Goal: Task Accomplishment & Management: Manage account settings

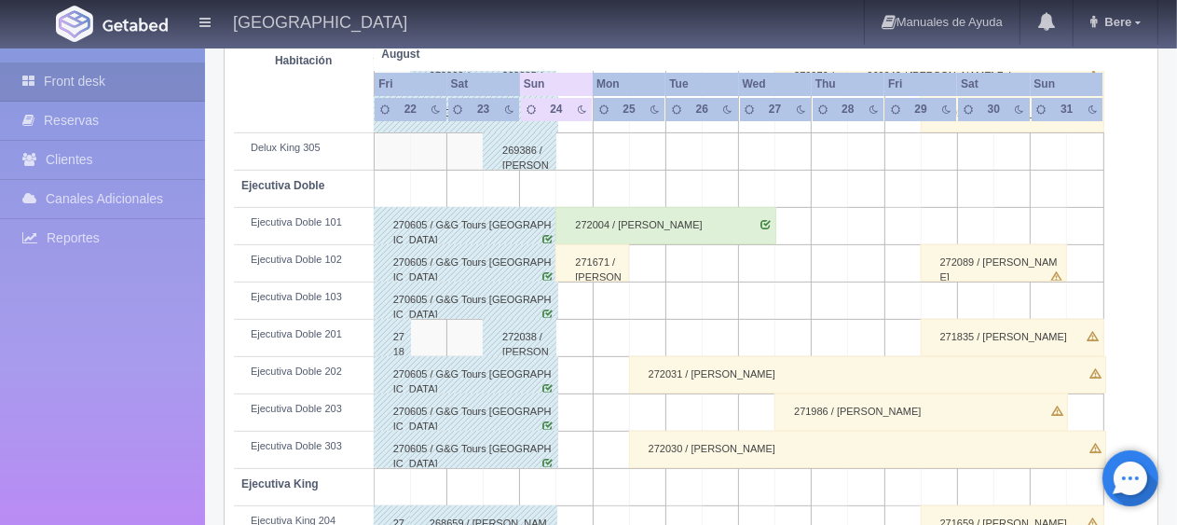
scroll to position [932, 0]
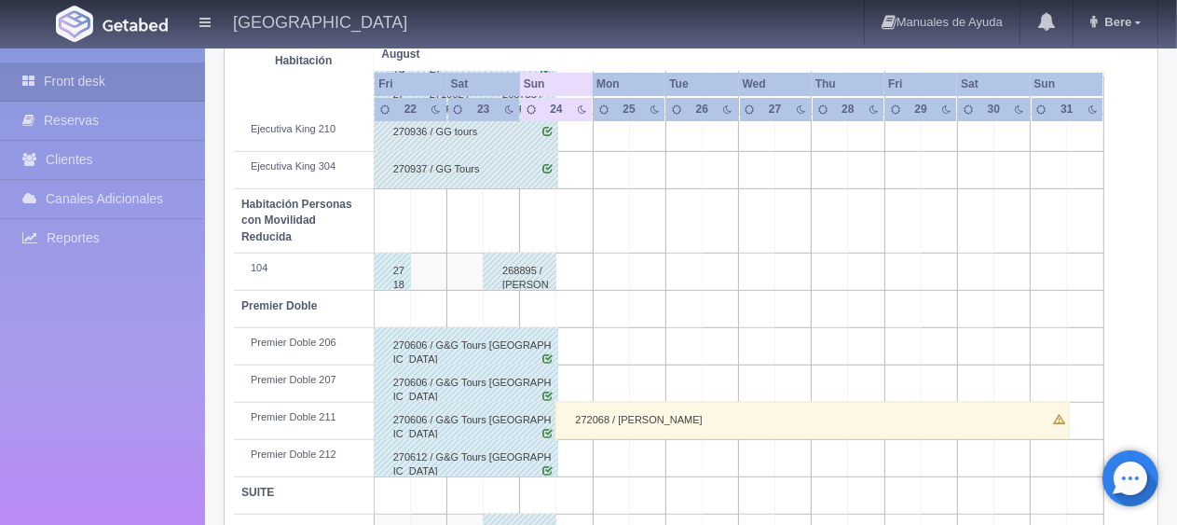
click at [693, 422] on div "272068 / [PERSON_NAME]" at bounding box center [812, 420] width 514 height 37
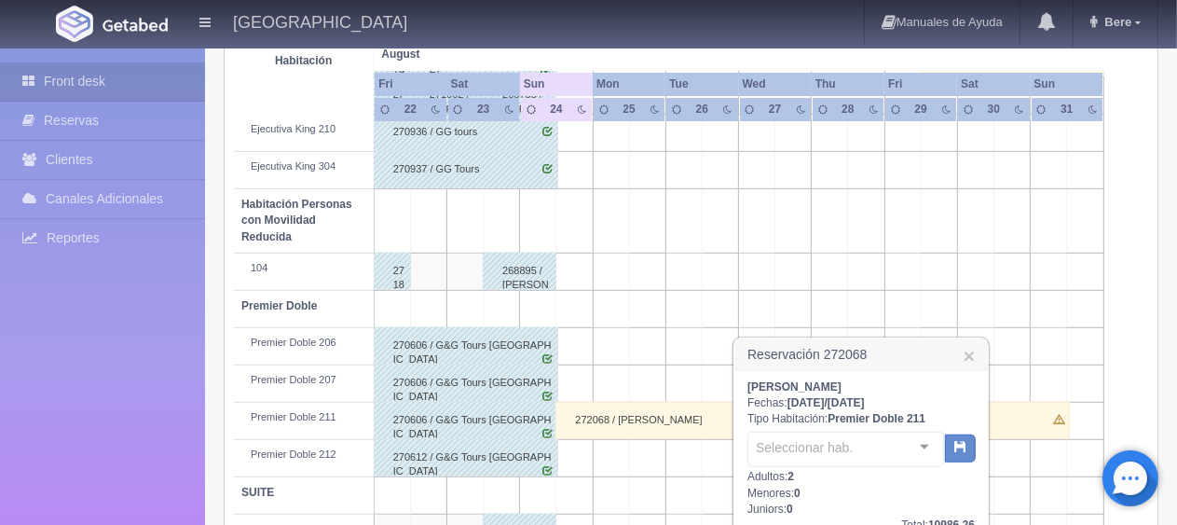
scroll to position [1118, 0]
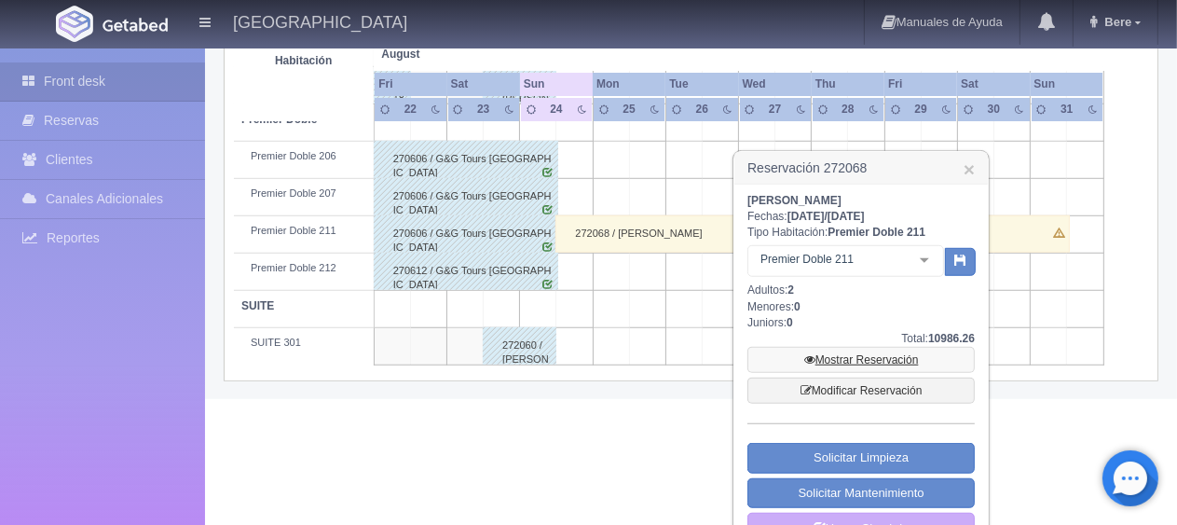
click at [898, 361] on link "Mostrar Reservación" at bounding box center [860, 360] width 227 height 26
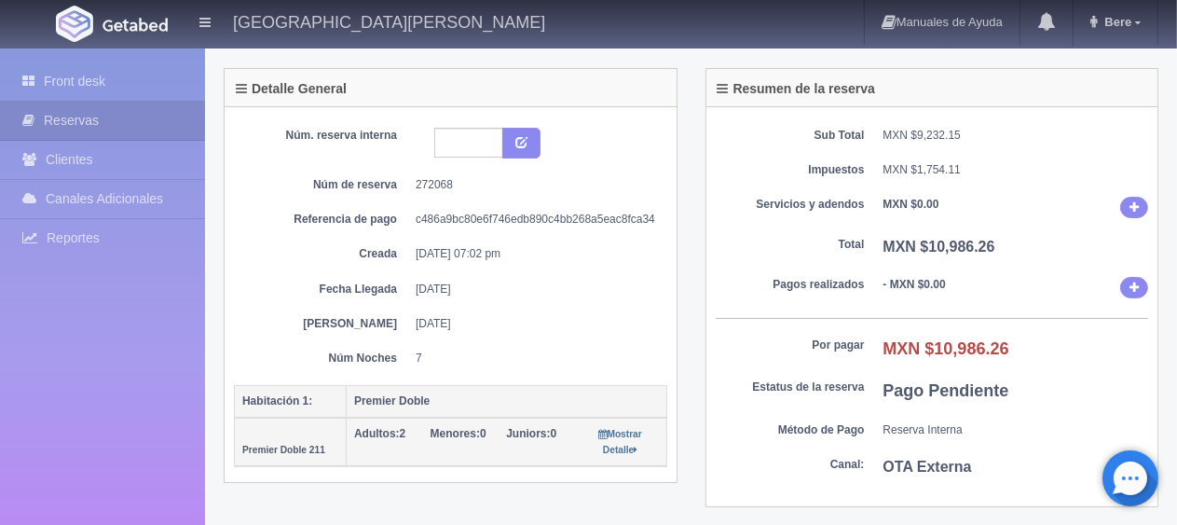
scroll to position [466, 0]
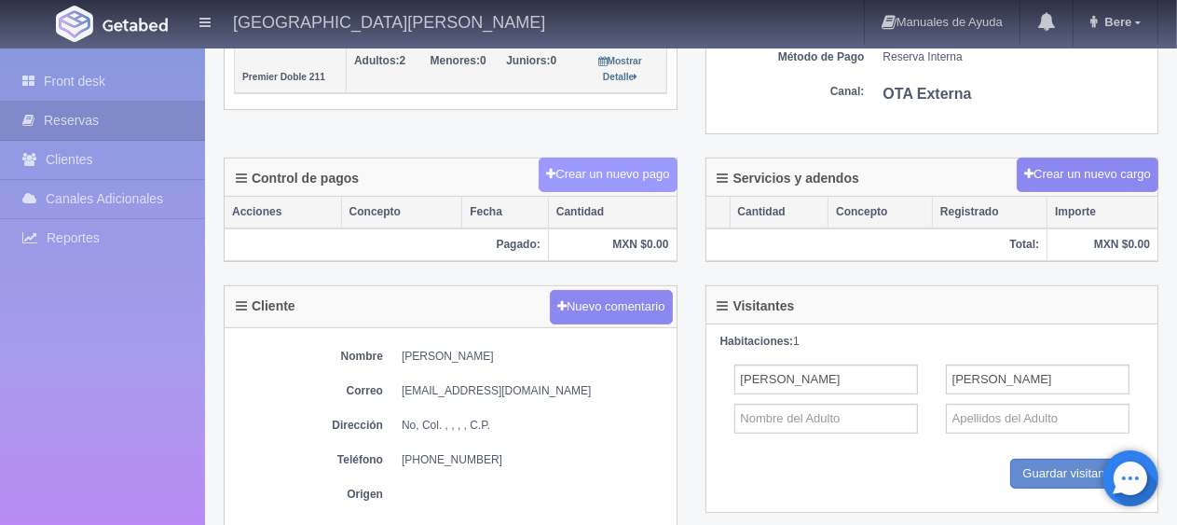
click at [623, 168] on button "Crear un nuevo pago" at bounding box center [607, 174] width 138 height 34
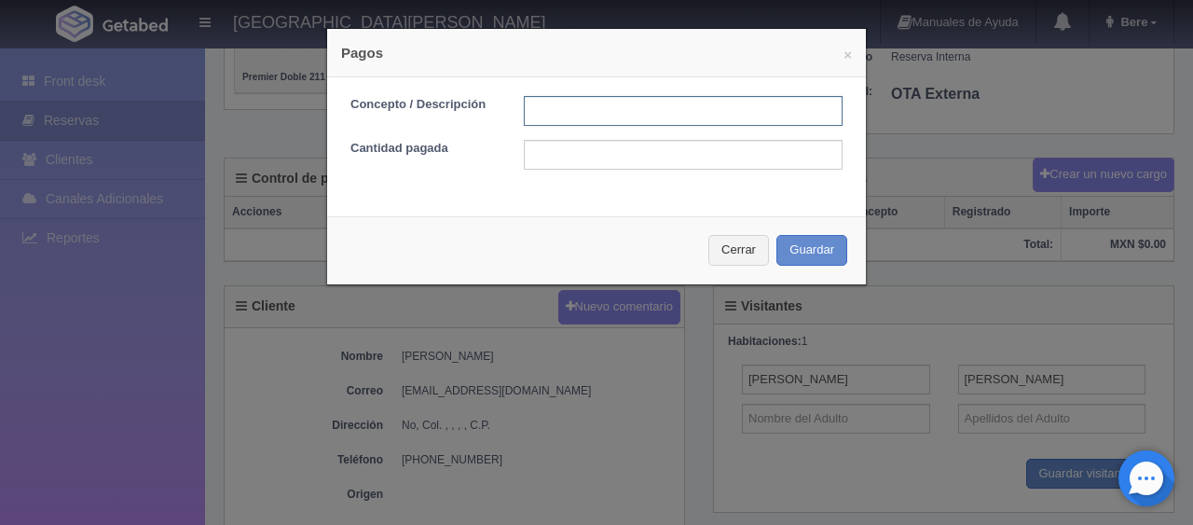
click at [626, 123] on input "text" at bounding box center [683, 111] width 319 height 30
click at [630, 121] on input "text" at bounding box center [683, 111] width 319 height 30
type input "Total Tarjeta"
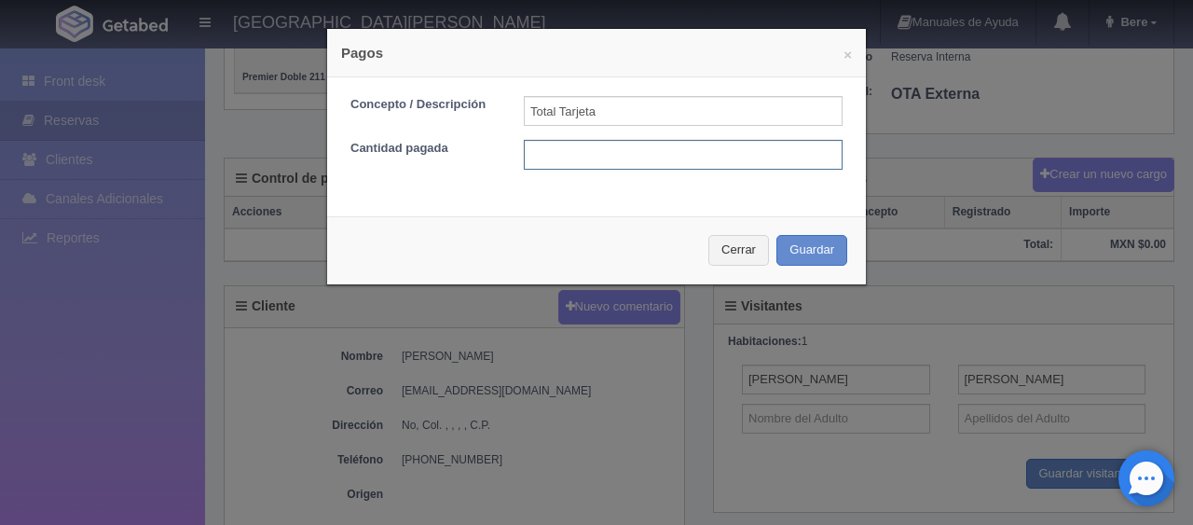
click at [639, 151] on input "text" at bounding box center [683, 155] width 319 height 30
click at [753, 254] on button "Cerrar" at bounding box center [738, 250] width 61 height 31
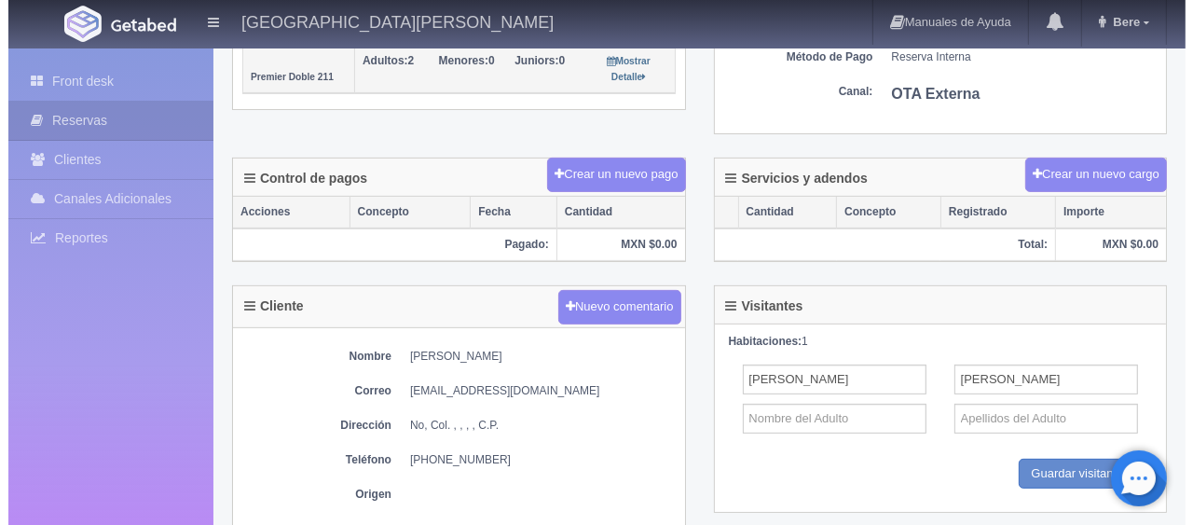
scroll to position [279, 0]
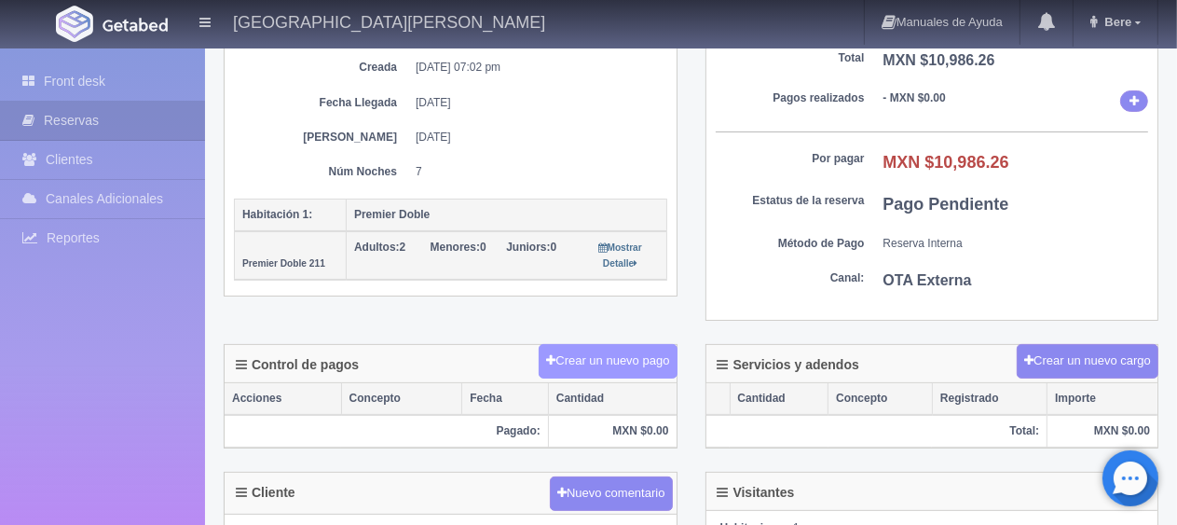
click at [627, 357] on button "Crear un nuevo pago" at bounding box center [607, 361] width 138 height 34
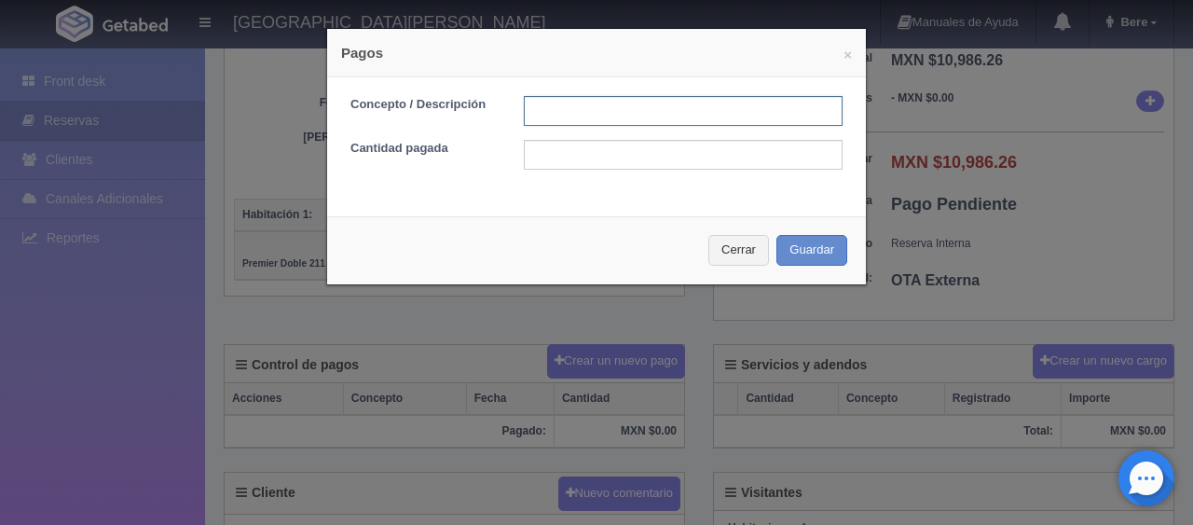
click at [567, 116] on input "text" at bounding box center [683, 111] width 319 height 30
type input "Total Tarjeta"
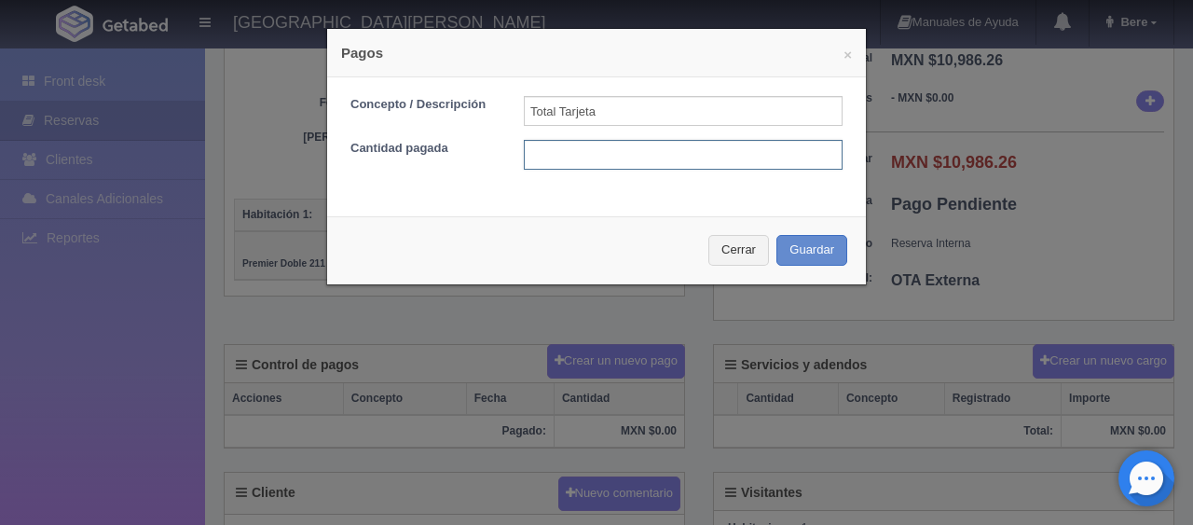
click at [616, 158] on input "text" at bounding box center [683, 155] width 319 height 30
click at [642, 152] on input "10986.26" at bounding box center [683, 155] width 319 height 30
type input "10986.26"
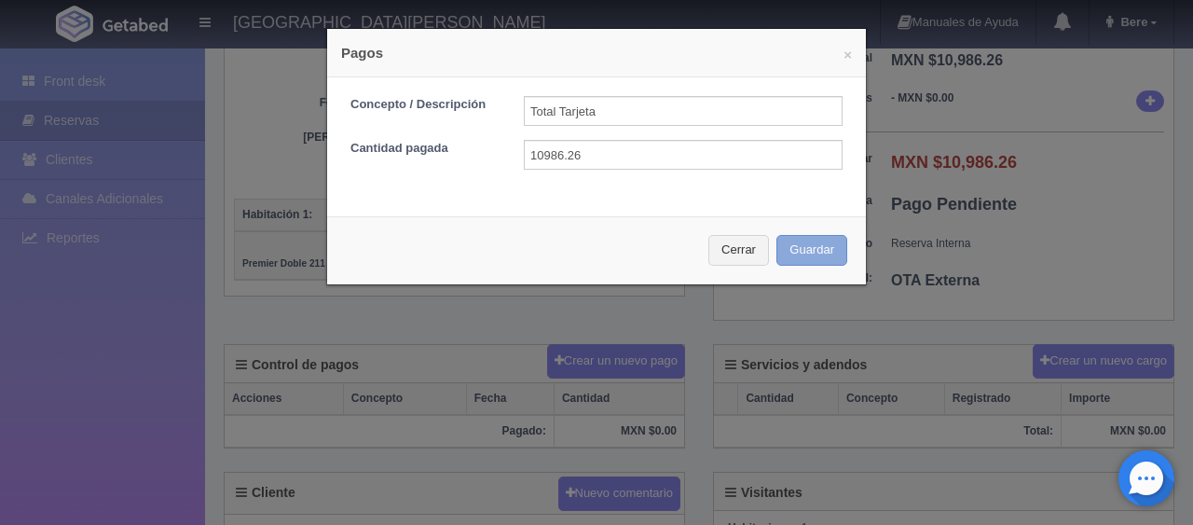
click at [776, 250] on button "Guardar" at bounding box center [811, 250] width 71 height 31
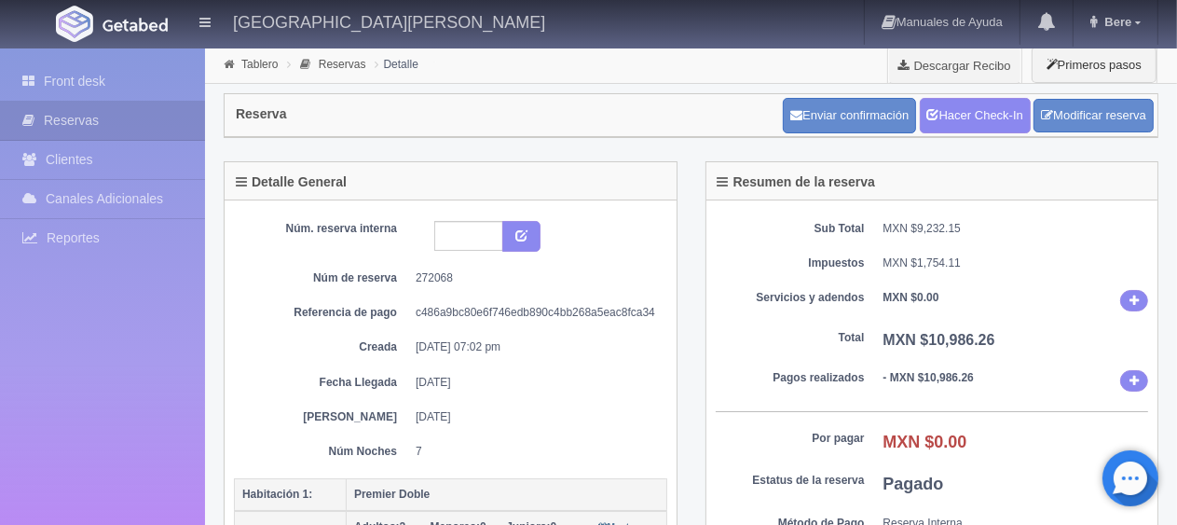
click at [988, 315] on div "Sub Total MXN $9,232.15 Impuestos MXN $1,754.11 Servicios y adendos MXN $0.00 T…" at bounding box center [932, 400] width 452 height 400
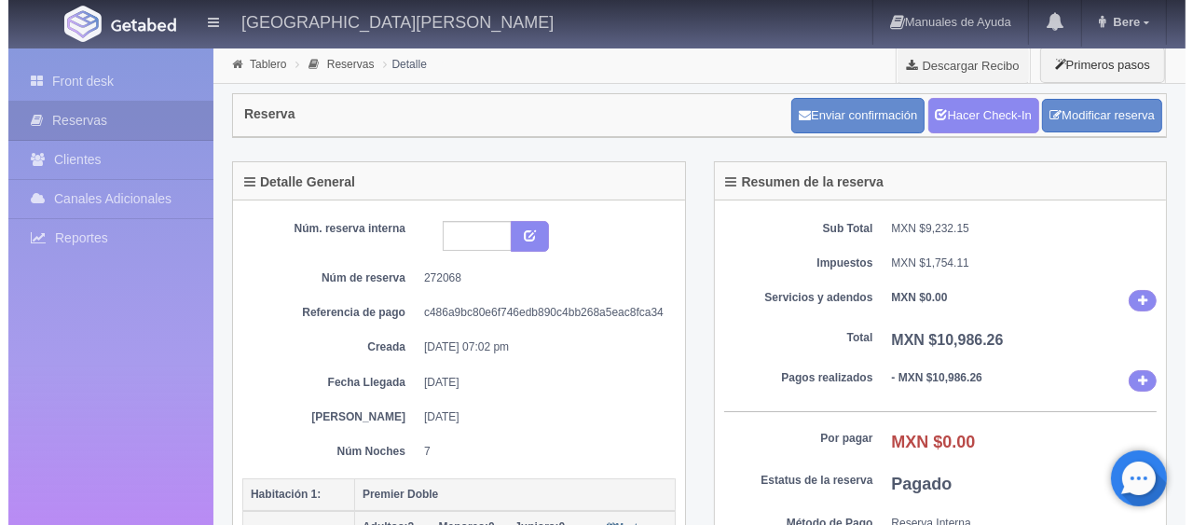
scroll to position [466, 0]
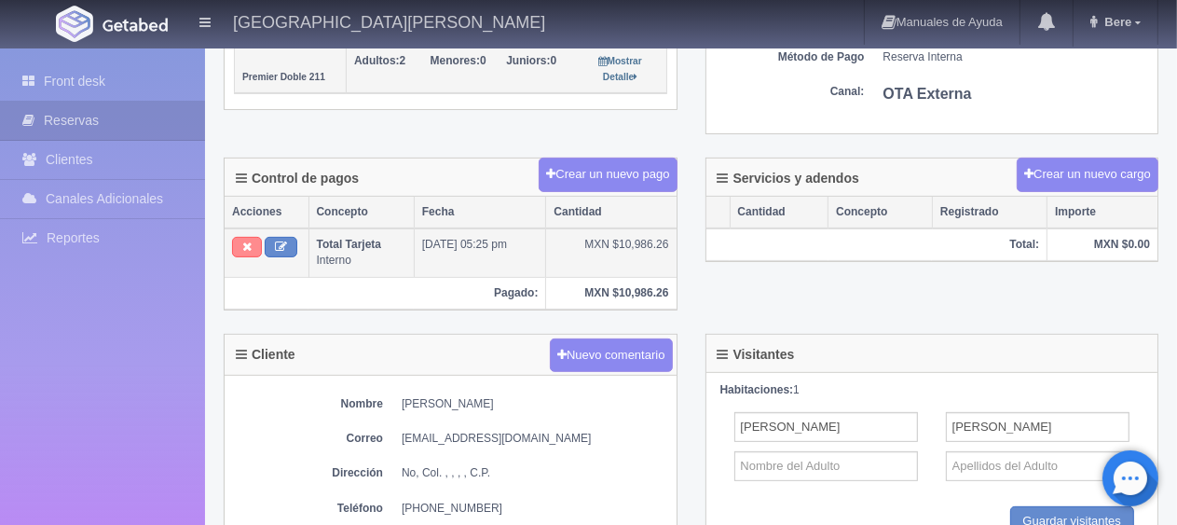
click at [246, 242] on icon at bounding box center [246, 246] width 9 height 12
click at [288, 239] on button at bounding box center [281, 247] width 33 height 20
type input "Total Tarjeta"
type input "10986.26"
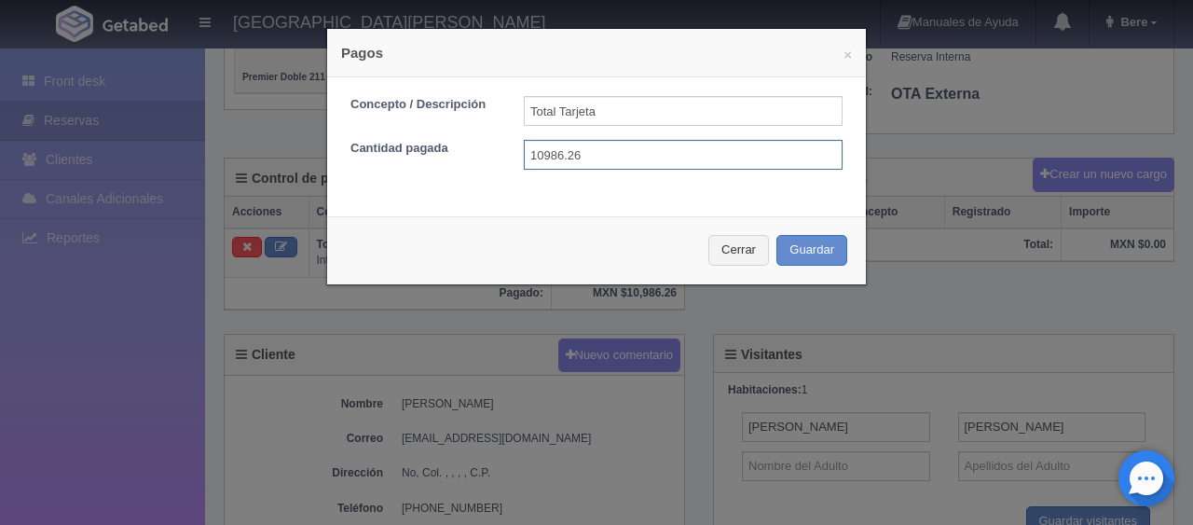
drag, startPoint x: 640, startPoint y: 144, endPoint x: 474, endPoint y: 159, distance: 166.5
click at [451, 155] on div "Cantidad pagada 10986.26" at bounding box center [596, 155] width 520 height 30
type input "1"
type input "1499"
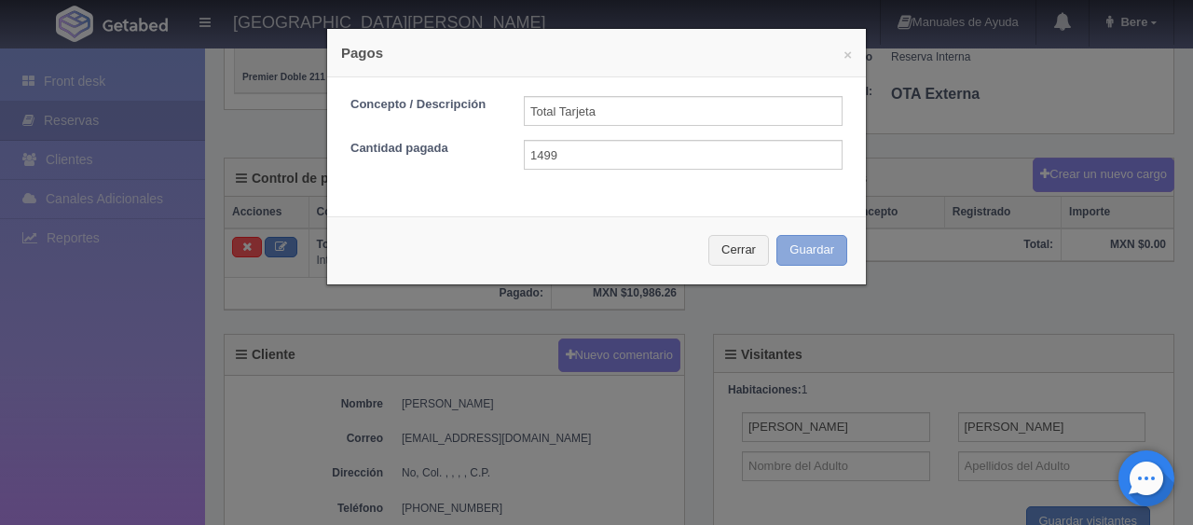
click at [776, 235] on button "Guardar" at bounding box center [811, 250] width 71 height 31
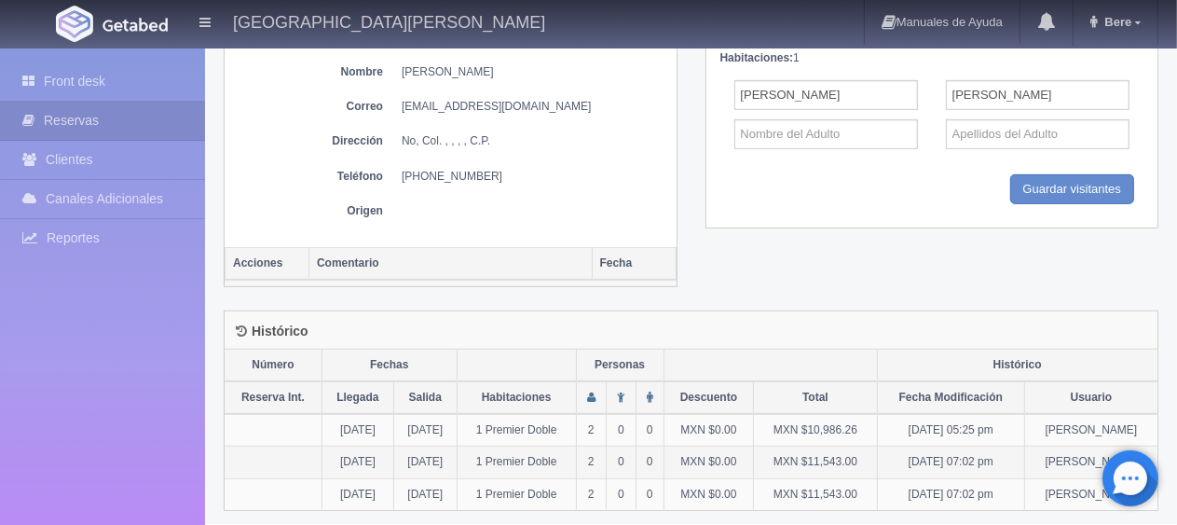
scroll to position [797, 0]
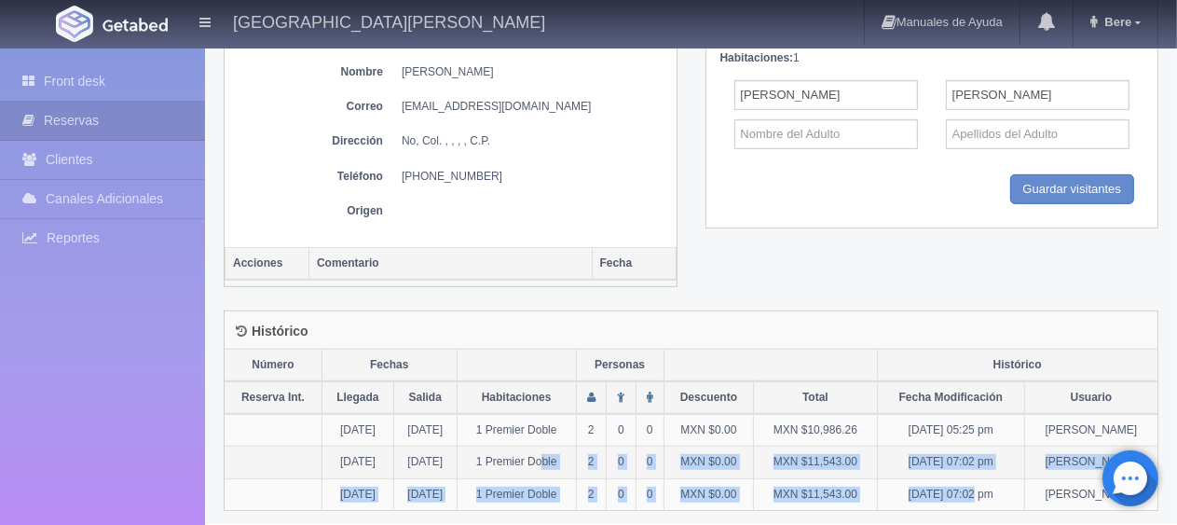
drag, startPoint x: 979, startPoint y: 470, endPoint x: 575, endPoint y: 443, distance: 405.2
click at [575, 443] on tbody "24-08-2025 31-08-2025 1 Premier Doble 2 0 0 MXN $0.00 MXN $10,986.26 24-08-25 0…" at bounding box center [691, 461] width 933 height 95
click at [838, 478] on td "MXN $11,543.00" at bounding box center [815, 494] width 123 height 32
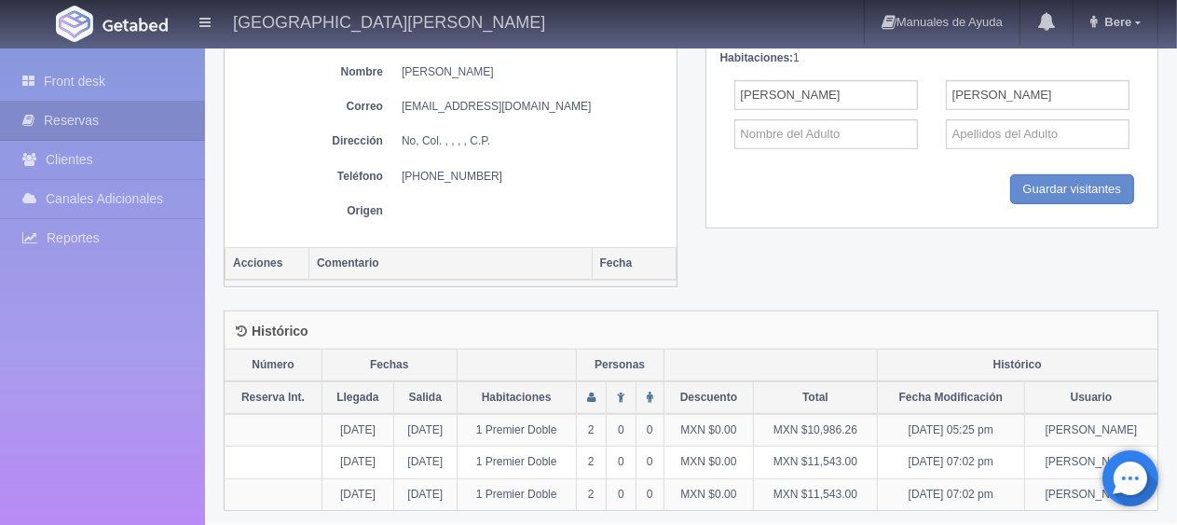
click at [902, 401] on th "Fecha Modificación" at bounding box center [951, 397] width 148 height 33
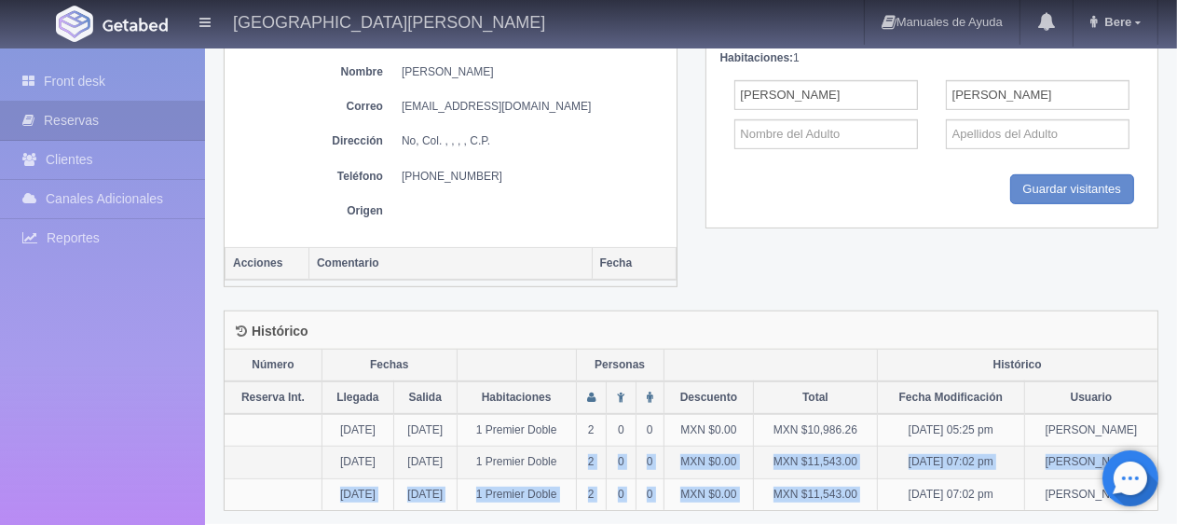
drag, startPoint x: 900, startPoint y: 480, endPoint x: 606, endPoint y: 445, distance: 296.4
click at [606, 445] on tbody "24-08-2025 31-08-2025 1 Premier Doble 2 0 0 MXN $0.00 MXN $10,986.26 24-08-25 0…" at bounding box center [691, 461] width 933 height 95
click at [877, 464] on td "MXN $11,543.00" at bounding box center [815, 462] width 123 height 32
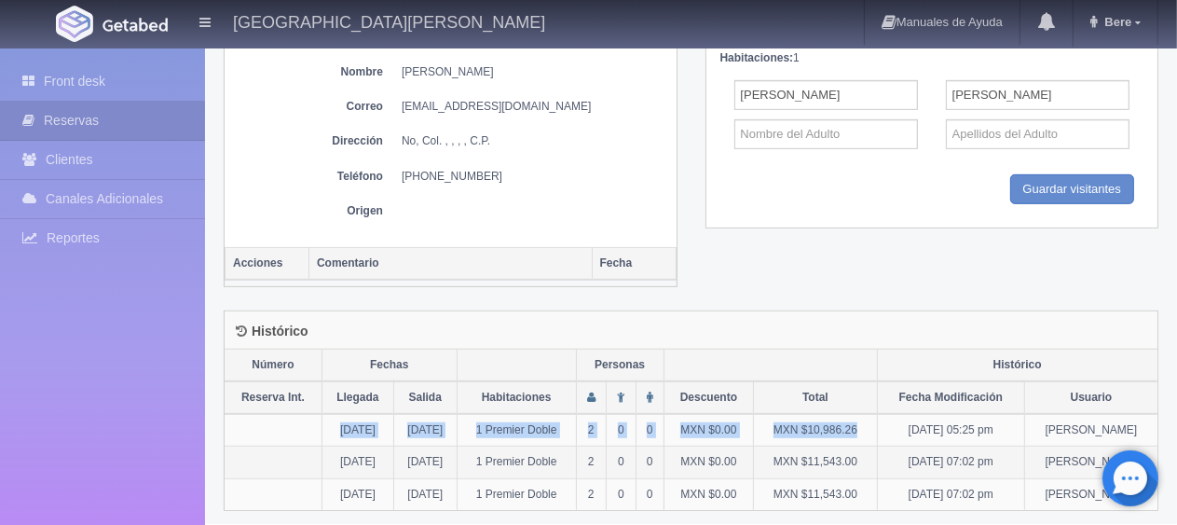
drag, startPoint x: 889, startPoint y: 425, endPoint x: 544, endPoint y: 446, distance: 345.4
click at [326, 419] on tr "24-08-2025 31-08-2025 1 Premier Doble 2 0 0 MXN $0.00 MXN $10,986.26 24-08-25 0…" at bounding box center [691, 430] width 933 height 33
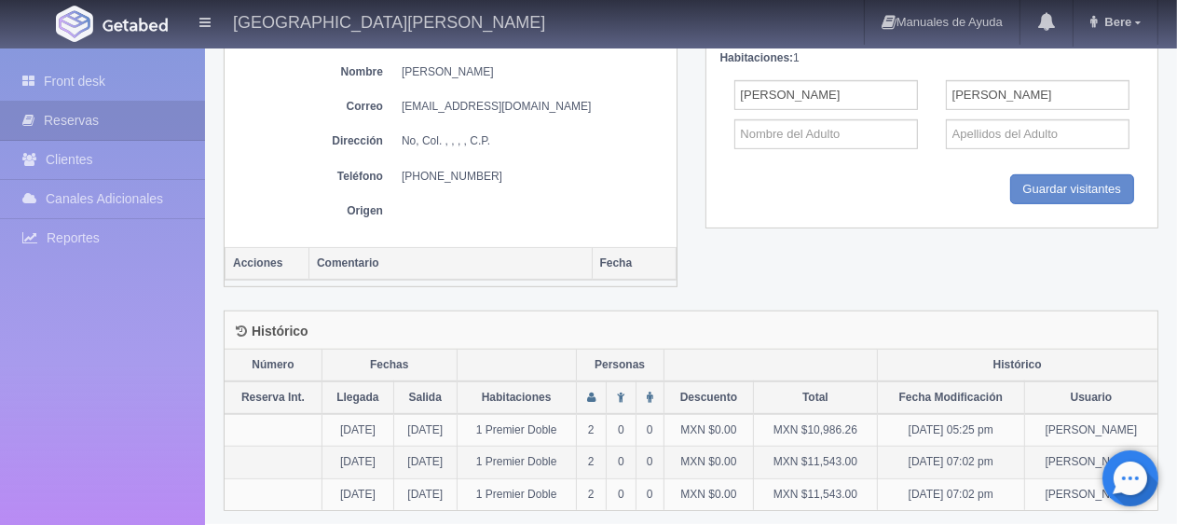
click at [717, 464] on td "MXN $0.00" at bounding box center [708, 462] width 90 height 32
drag, startPoint x: 957, startPoint y: 432, endPoint x: 559, endPoint y: 441, distance: 397.9
click at [562, 441] on tbody "24-08-2025 31-08-2025 1 Premier Doble 2 0 0 MXN $0.00 MXN $10,986.26 24-08-25 0…" at bounding box center [691, 461] width 933 height 95
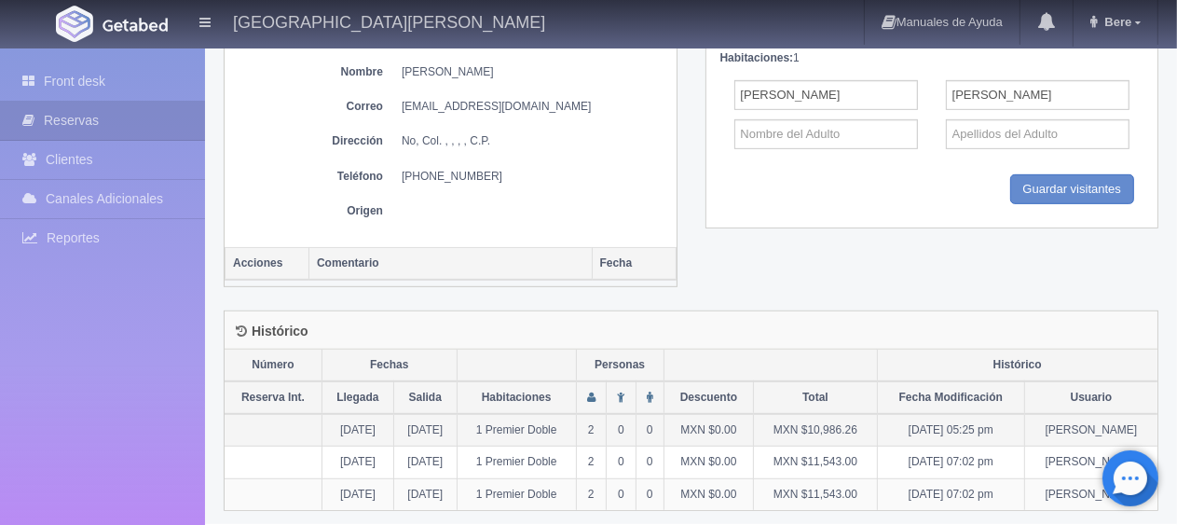
click at [877, 428] on td "MXN $10,986.26" at bounding box center [815, 430] width 123 height 33
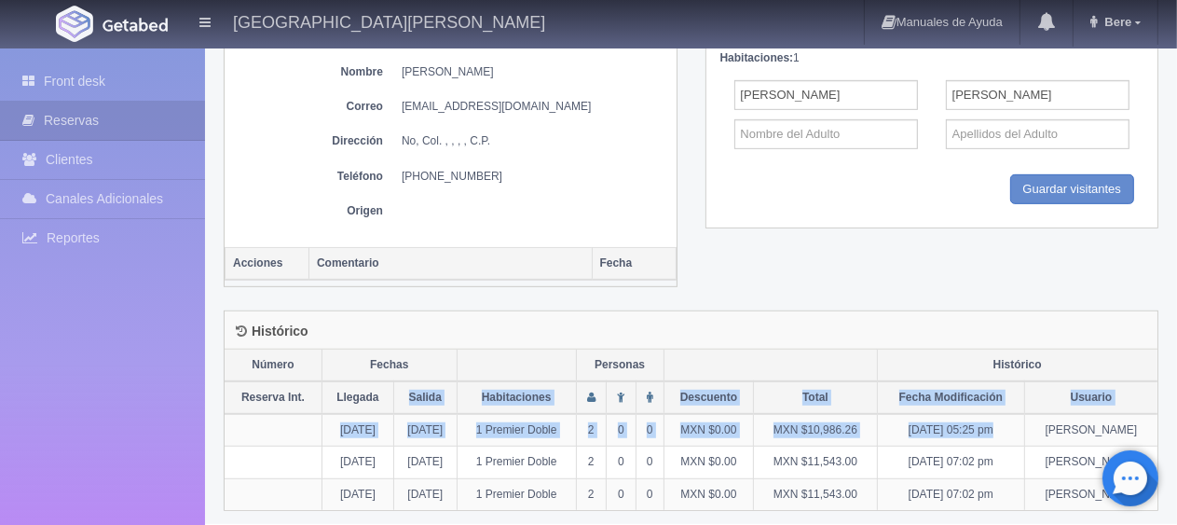
drag, startPoint x: 992, startPoint y: 409, endPoint x: 366, endPoint y: 383, distance: 626.6
click at [367, 383] on table "Número Fechas Personas Histórico Reserva Int. Llegada Salida Habitaciones Descu…" at bounding box center [691, 429] width 933 height 160
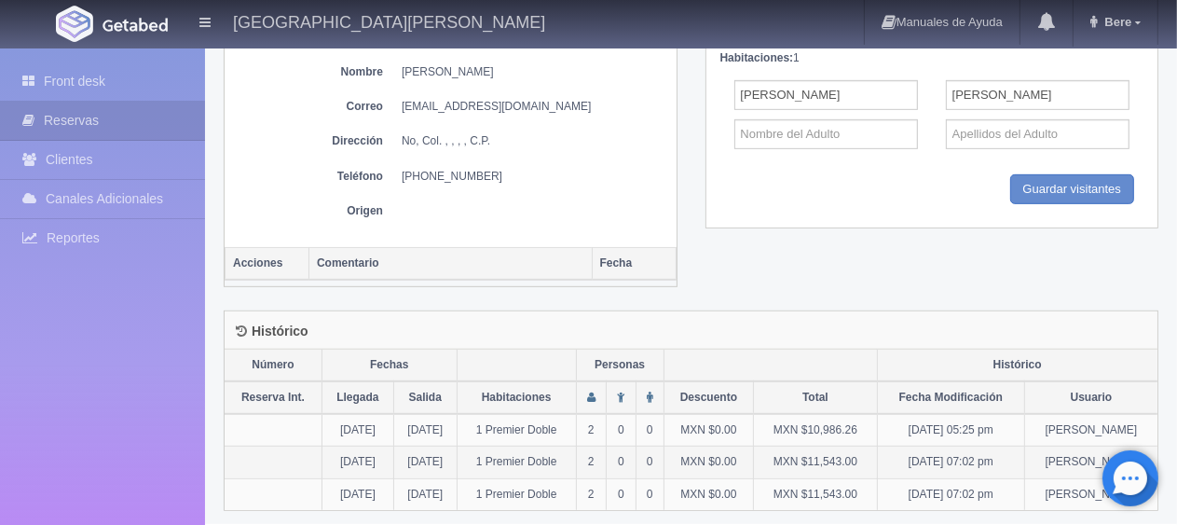
click at [754, 458] on td "MXN $0.00" at bounding box center [708, 462] width 90 height 32
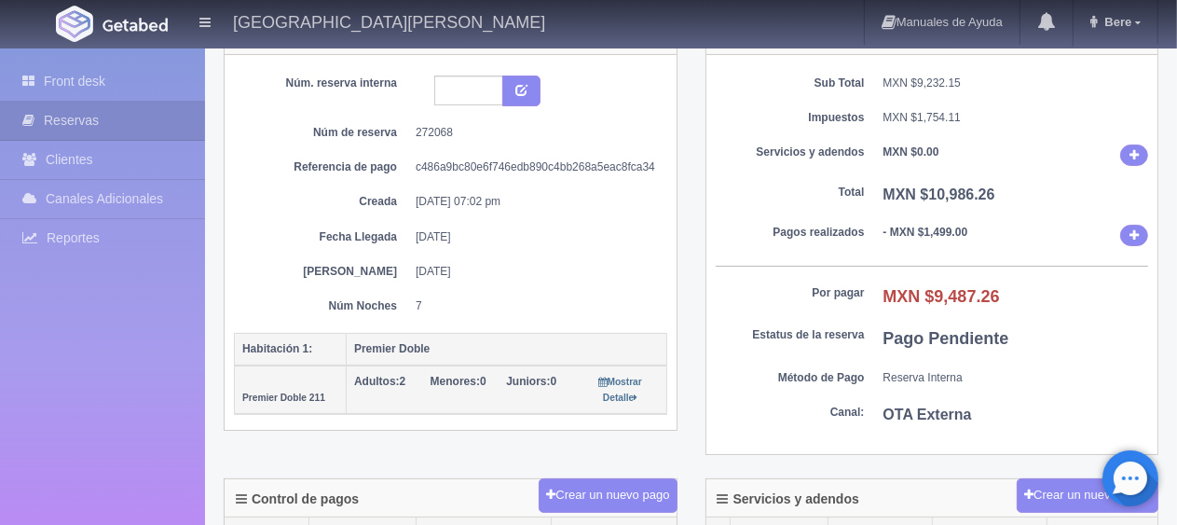
scroll to position [0, 0]
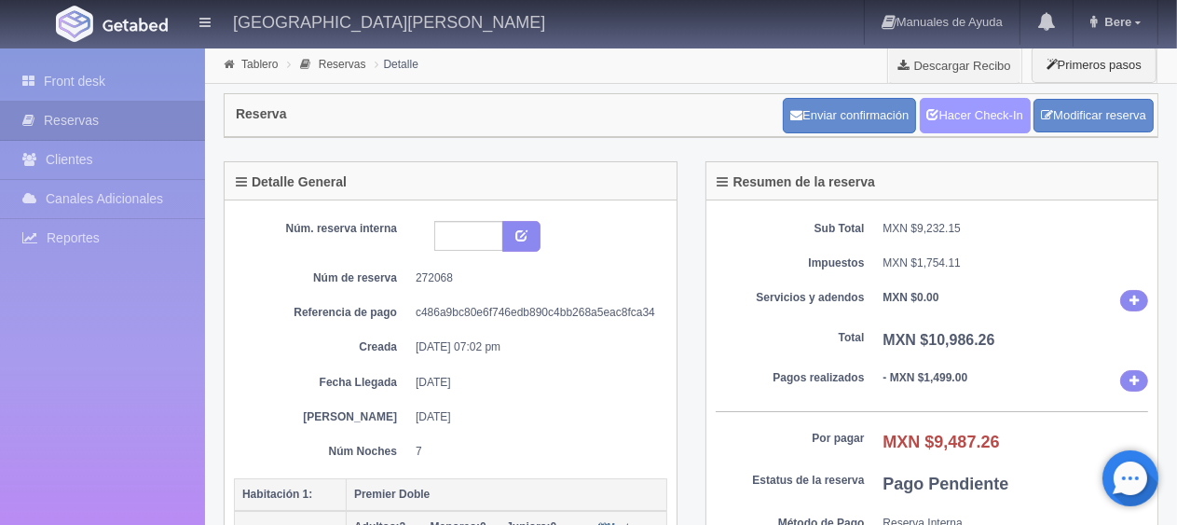
click at [977, 119] on link "Hacer Check-In" at bounding box center [975, 115] width 111 height 35
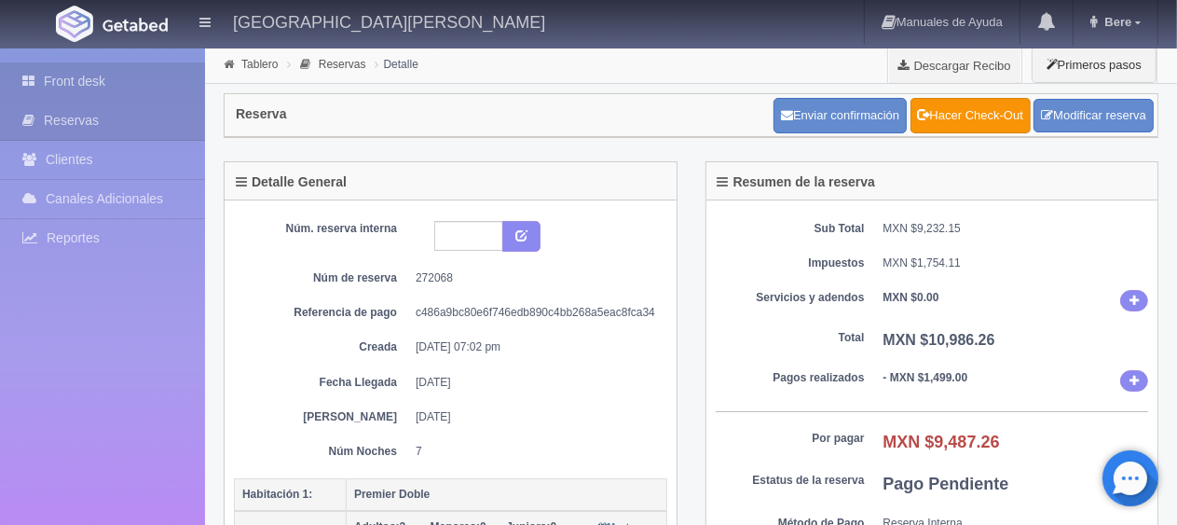
click at [117, 69] on link "Front desk" at bounding box center [102, 81] width 205 height 38
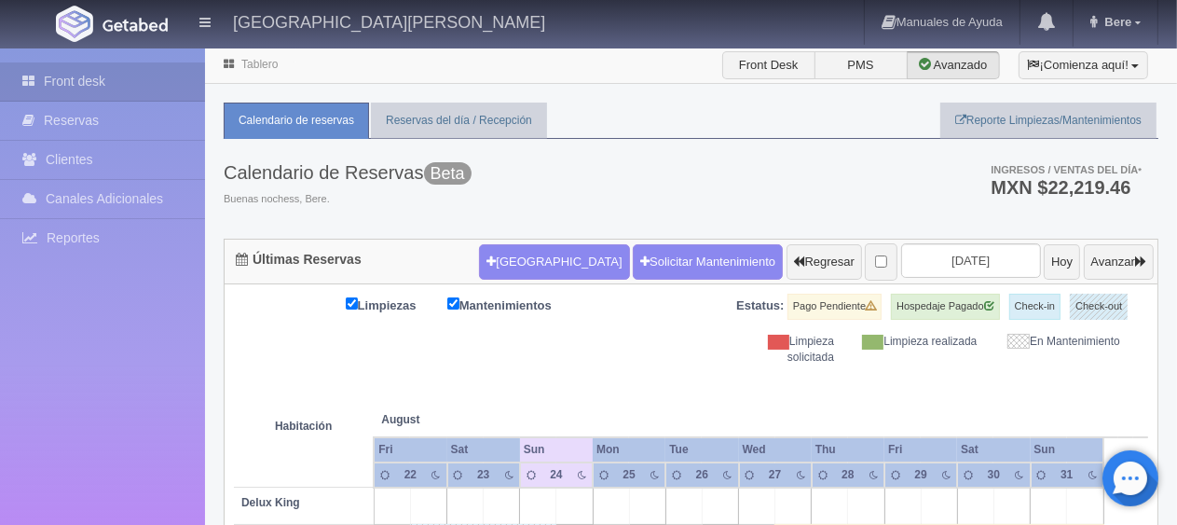
scroll to position [466, 0]
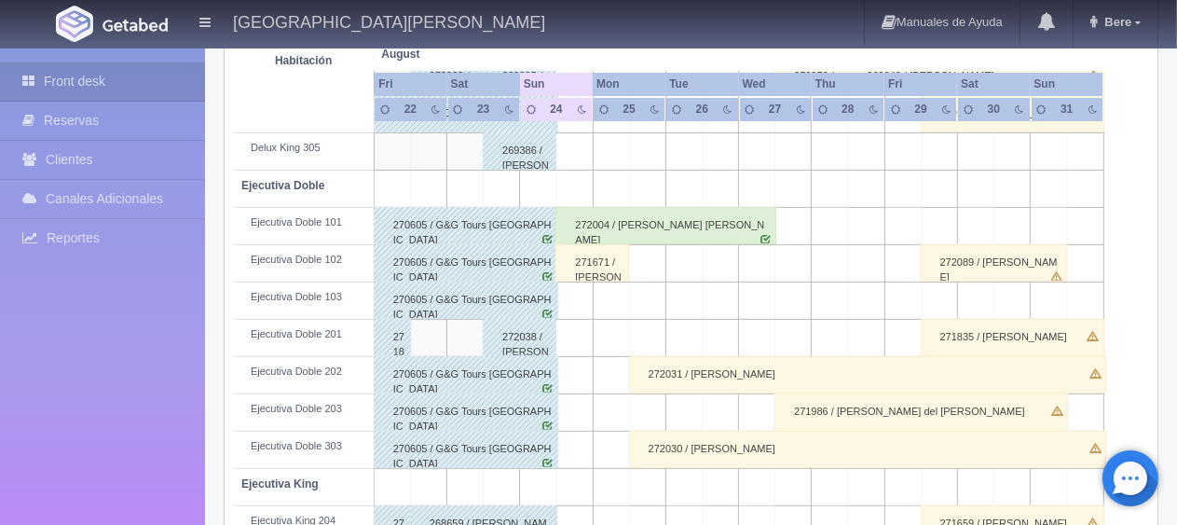
click at [609, 269] on div "271671 / [PERSON_NAME]" at bounding box center [592, 262] width 74 height 37
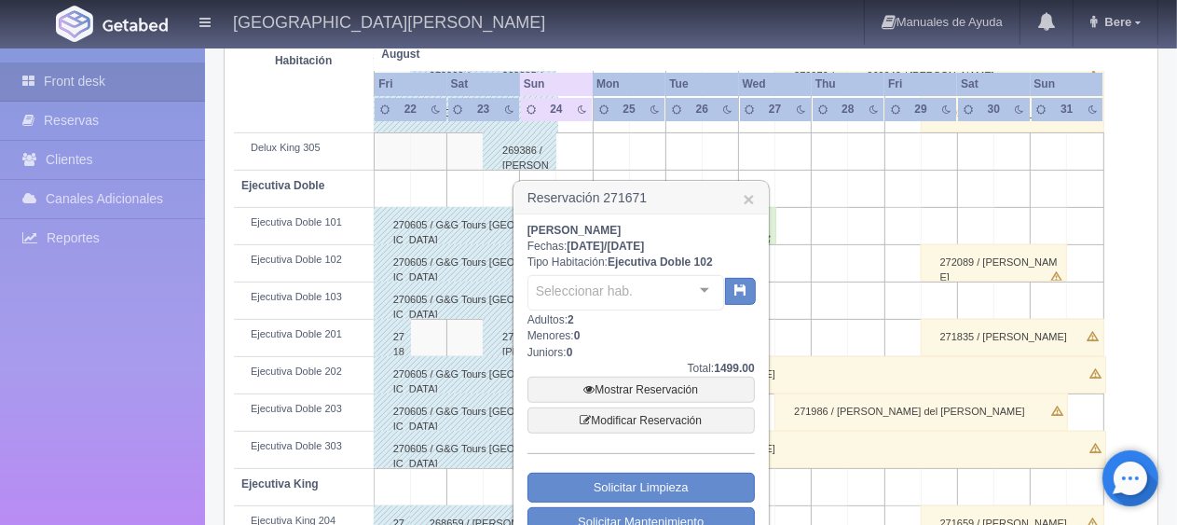
scroll to position [559, 0]
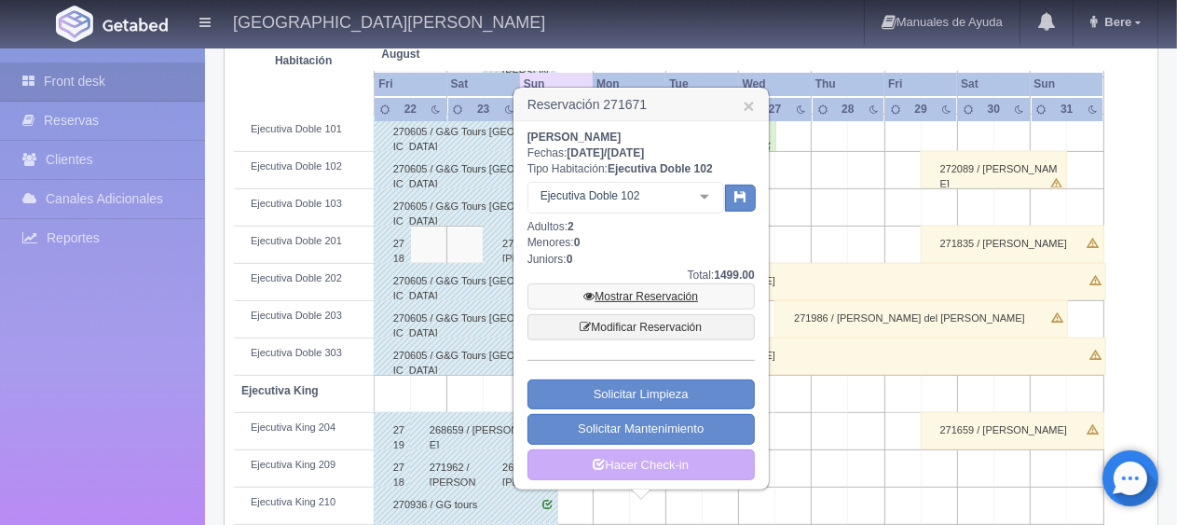
click at [666, 284] on link "Mostrar Reservación" at bounding box center [640, 296] width 227 height 26
